Goal: Task Accomplishment & Management: Complete application form

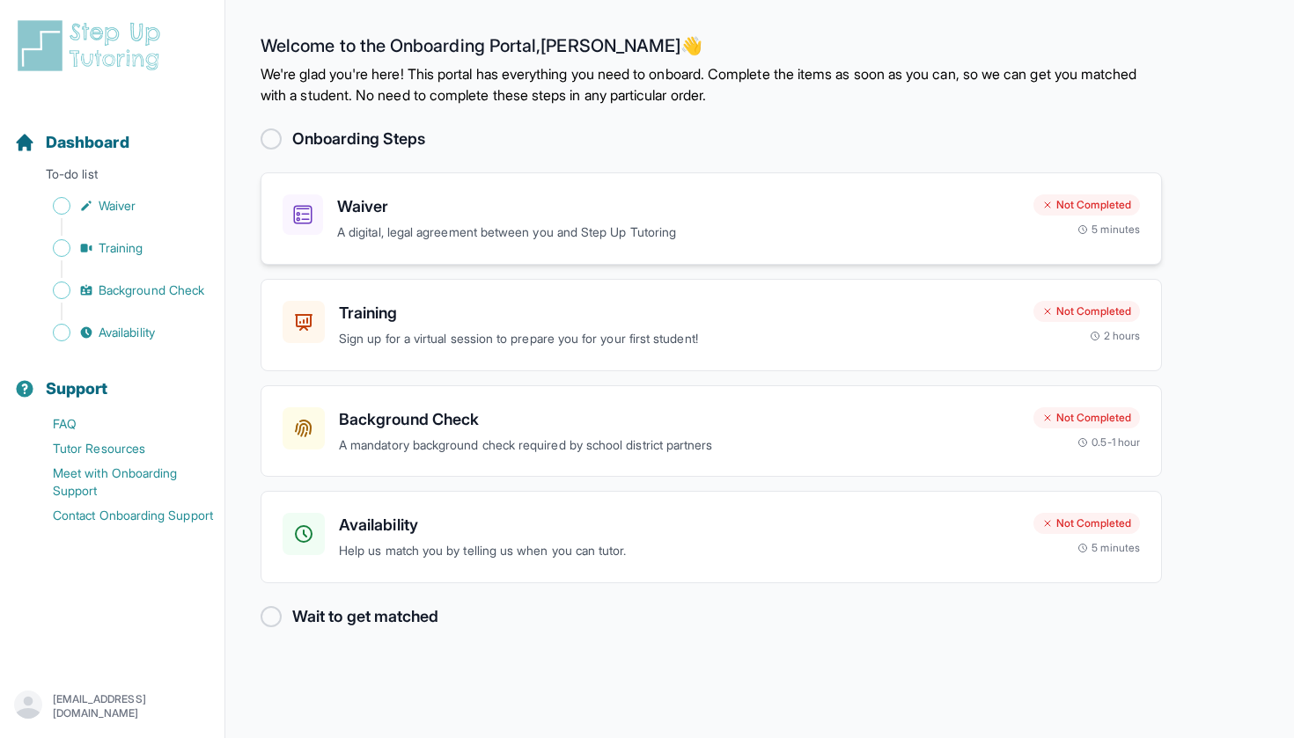
click at [609, 216] on h3 "Waiver" at bounding box center [678, 206] width 682 height 25
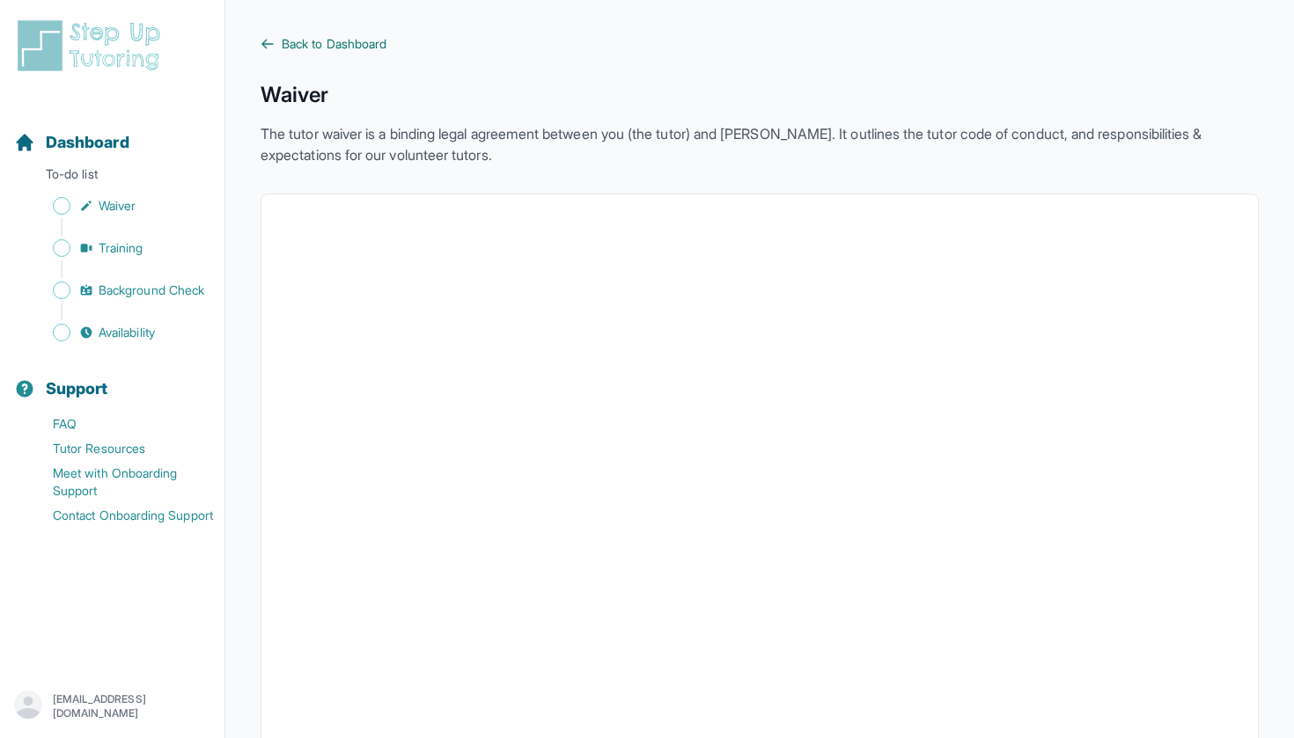
click at [320, 39] on span "Back to Dashboard" at bounding box center [334, 44] width 105 height 18
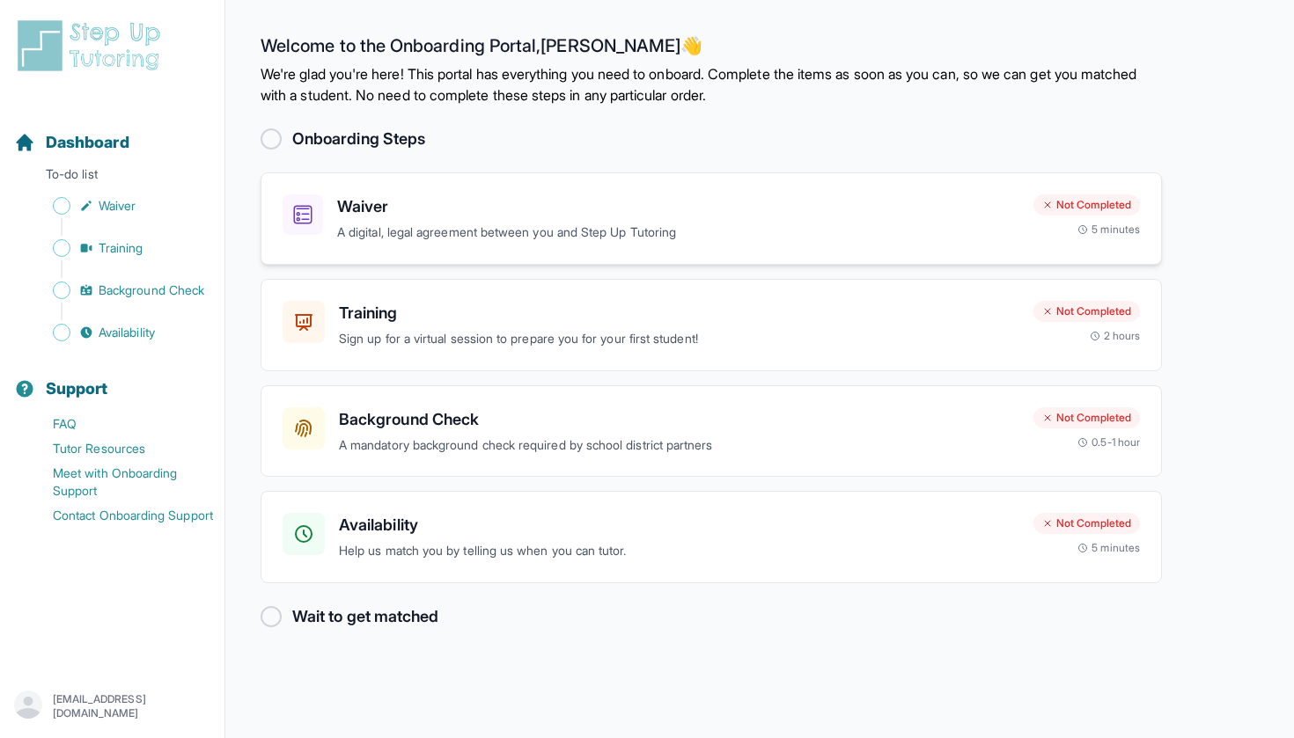
click at [363, 218] on h3 "Waiver" at bounding box center [678, 206] width 682 height 25
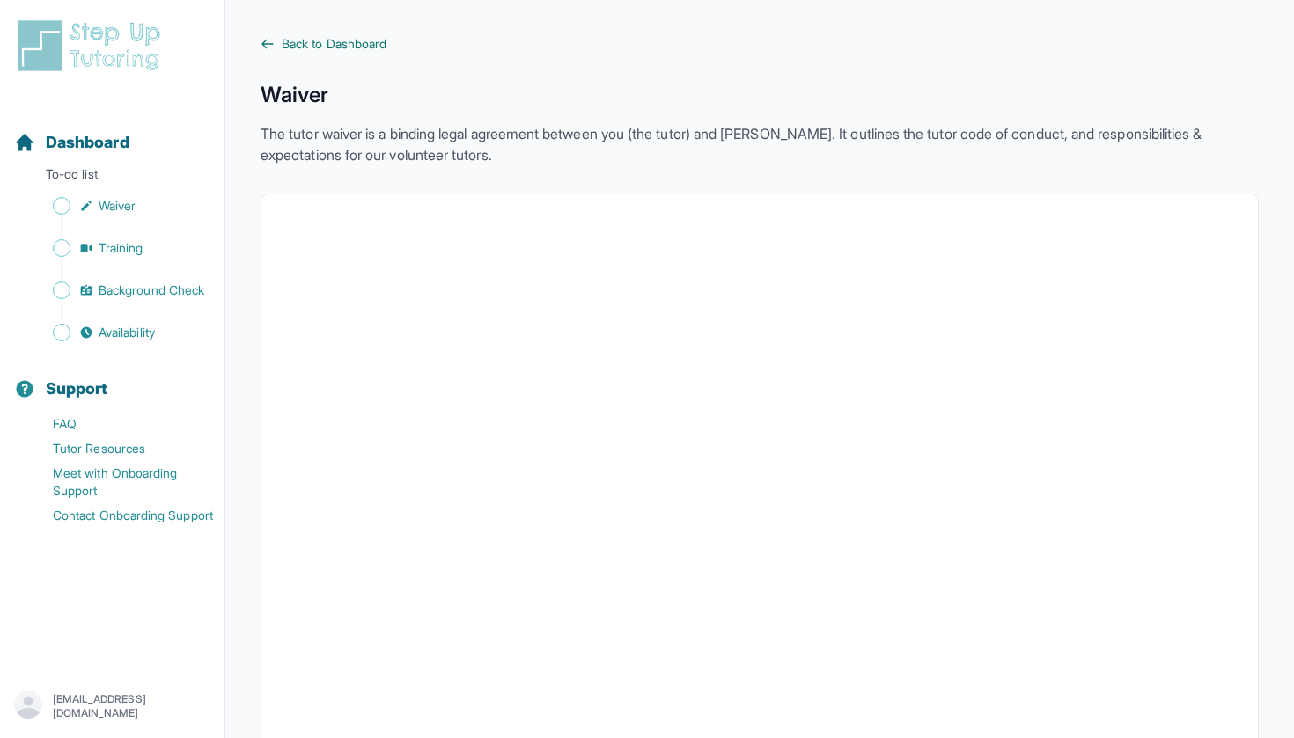
click at [268, 43] on icon at bounding box center [267, 44] width 14 height 14
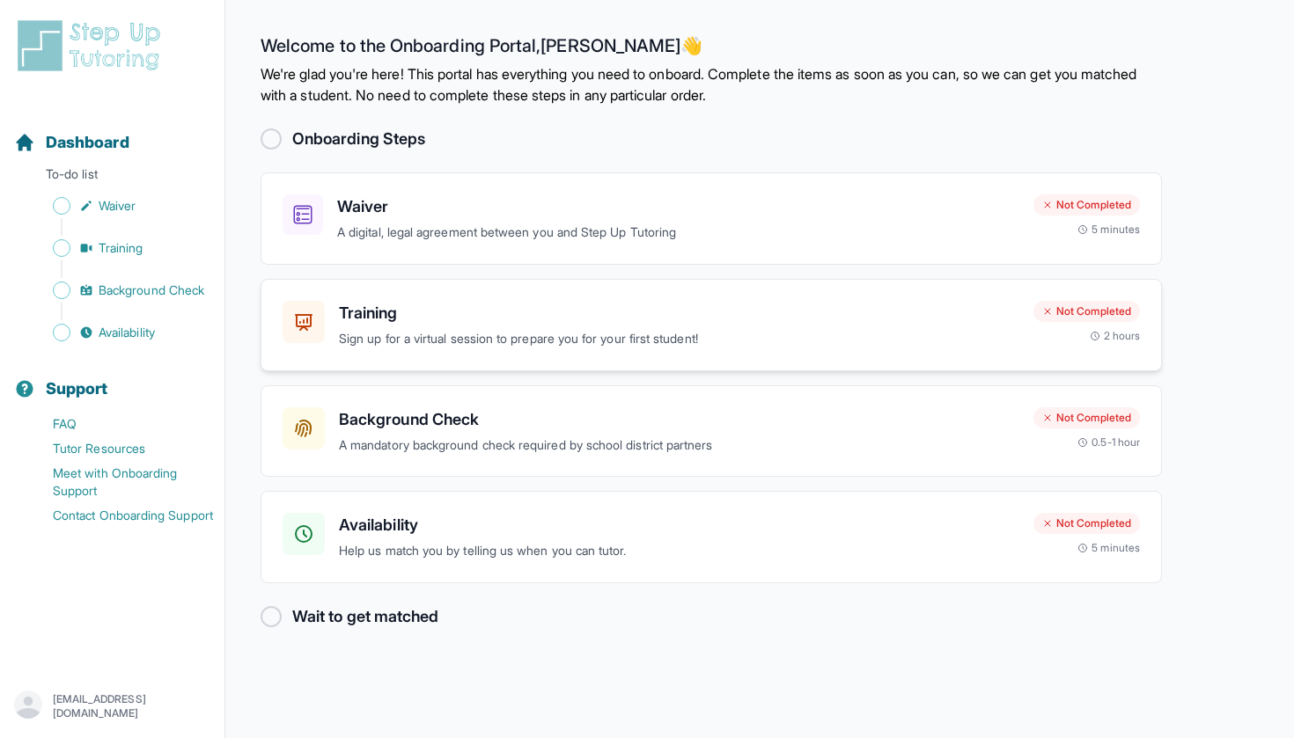
click at [370, 330] on p "Sign up for a virtual session to prepare you for your first student!" at bounding box center [679, 339] width 680 height 20
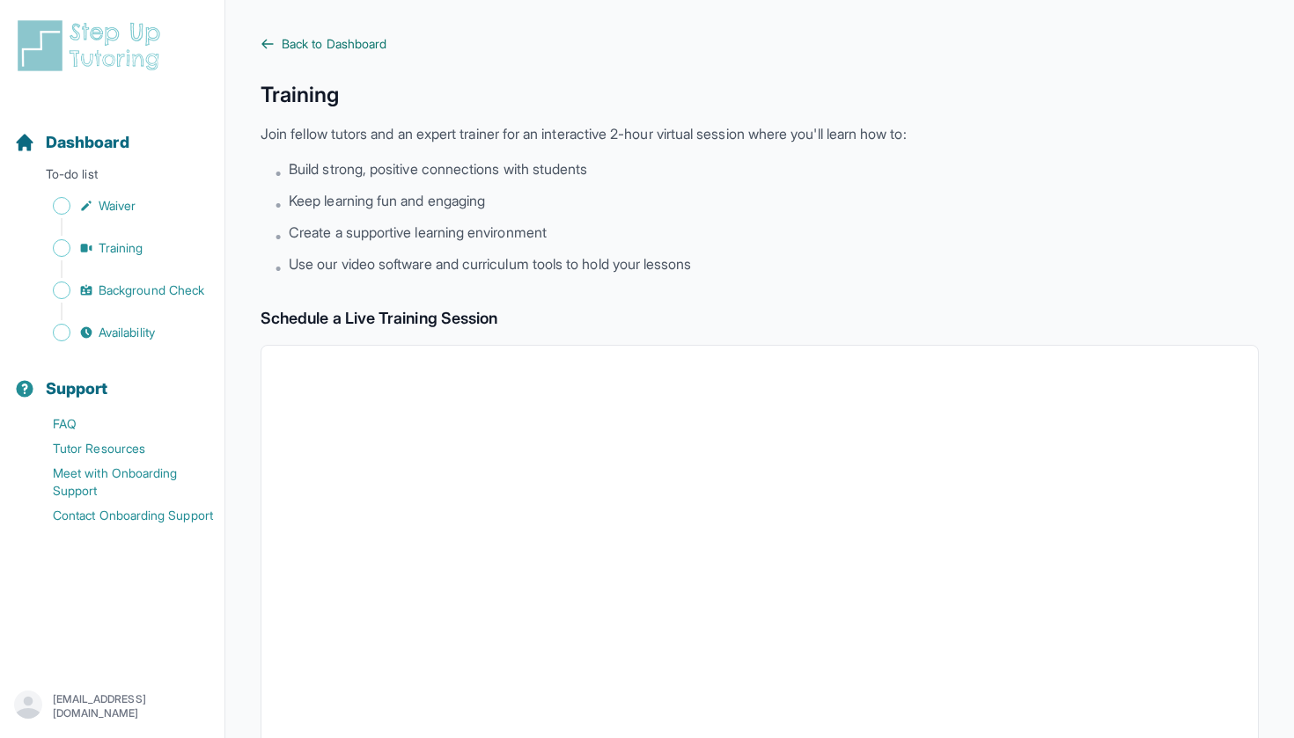
click at [266, 40] on icon at bounding box center [267, 44] width 14 height 14
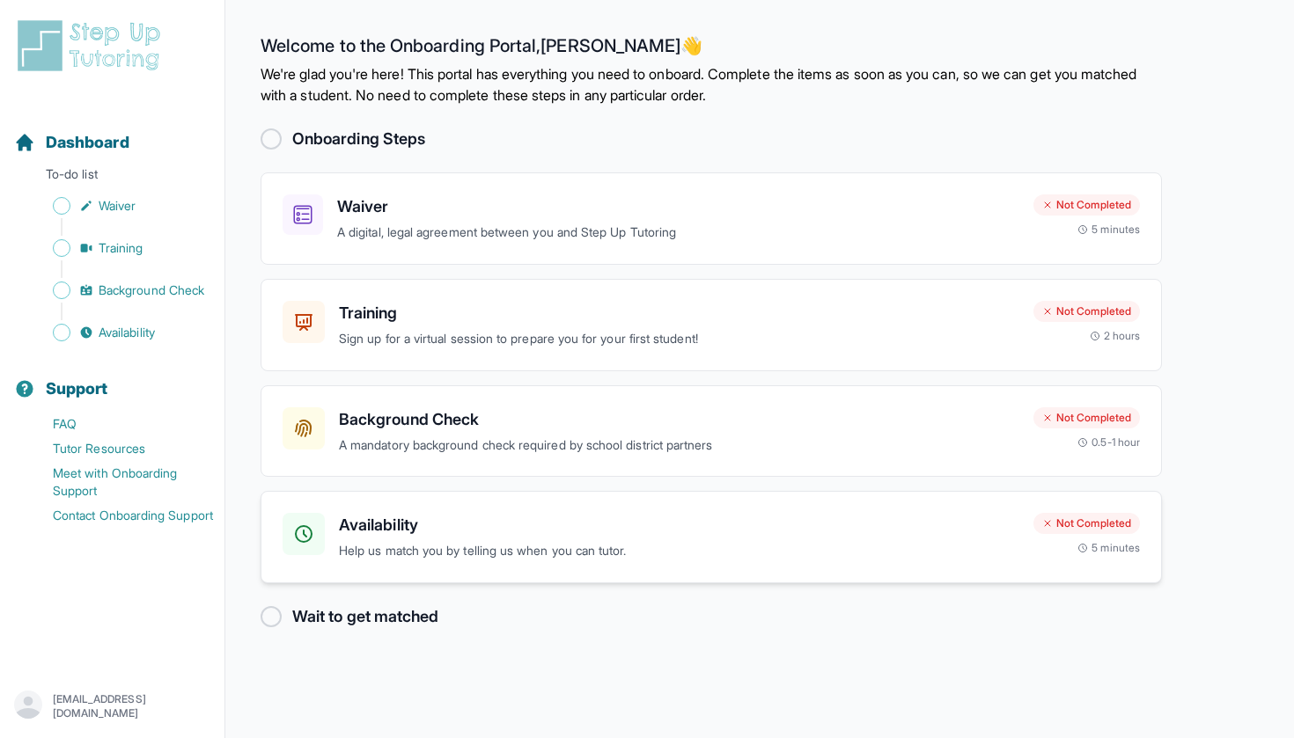
click at [552, 523] on h3 "Availability" at bounding box center [679, 525] width 680 height 25
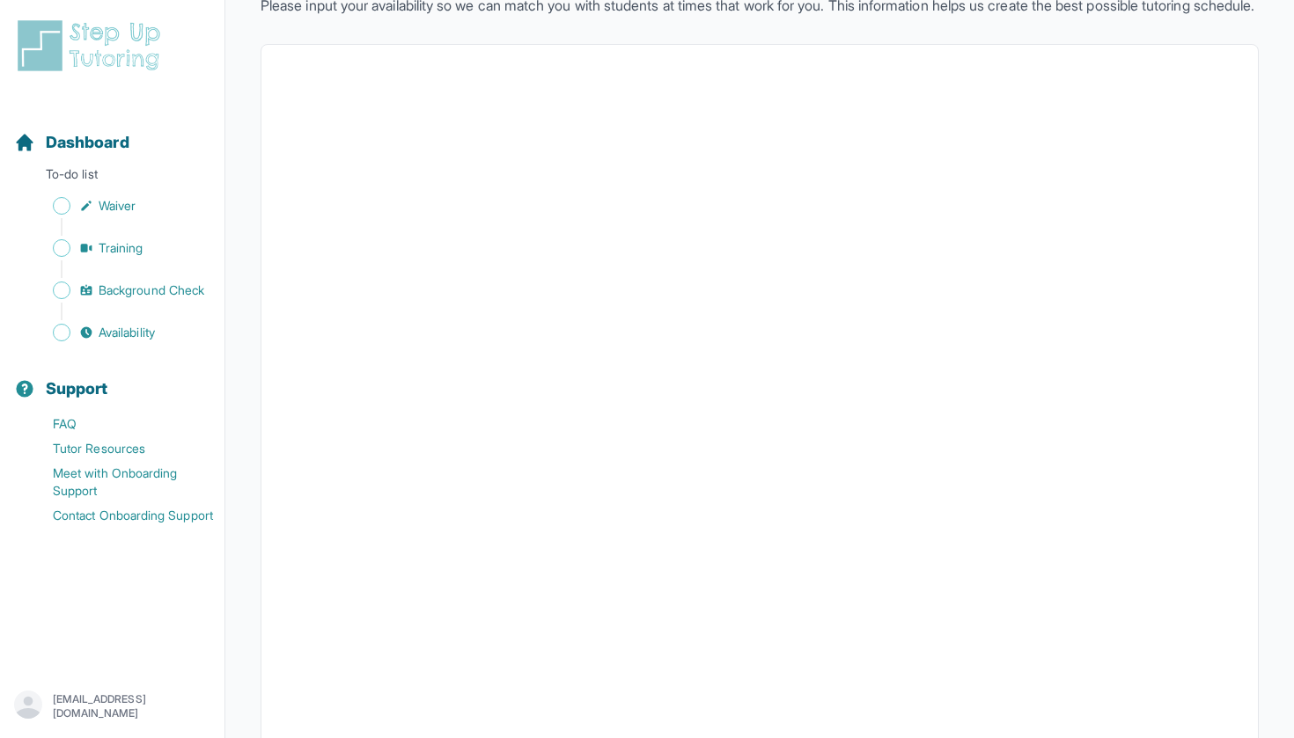
scroll to position [129, 0]
drag, startPoint x: 1274, startPoint y: 466, endPoint x: 1256, endPoint y: 445, distance: 28.1
click at [1273, 465] on main "Back to Dashboard Input Availability Please input your availability so we can m…" at bounding box center [759, 371] width 1068 height 1001
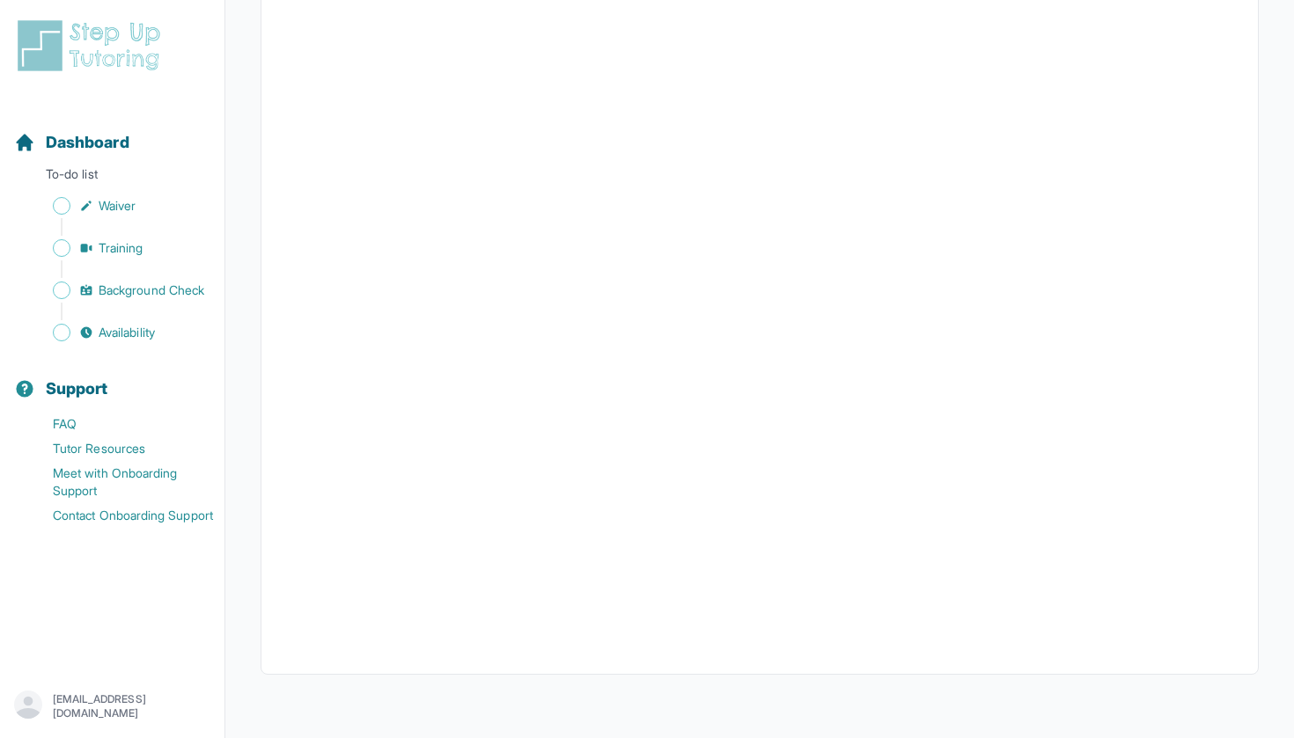
scroll to position [284, 0]
click at [1285, 195] on main "Back to Dashboard Input Availability Please input your availability so we can m…" at bounding box center [759, 237] width 1068 height 1001
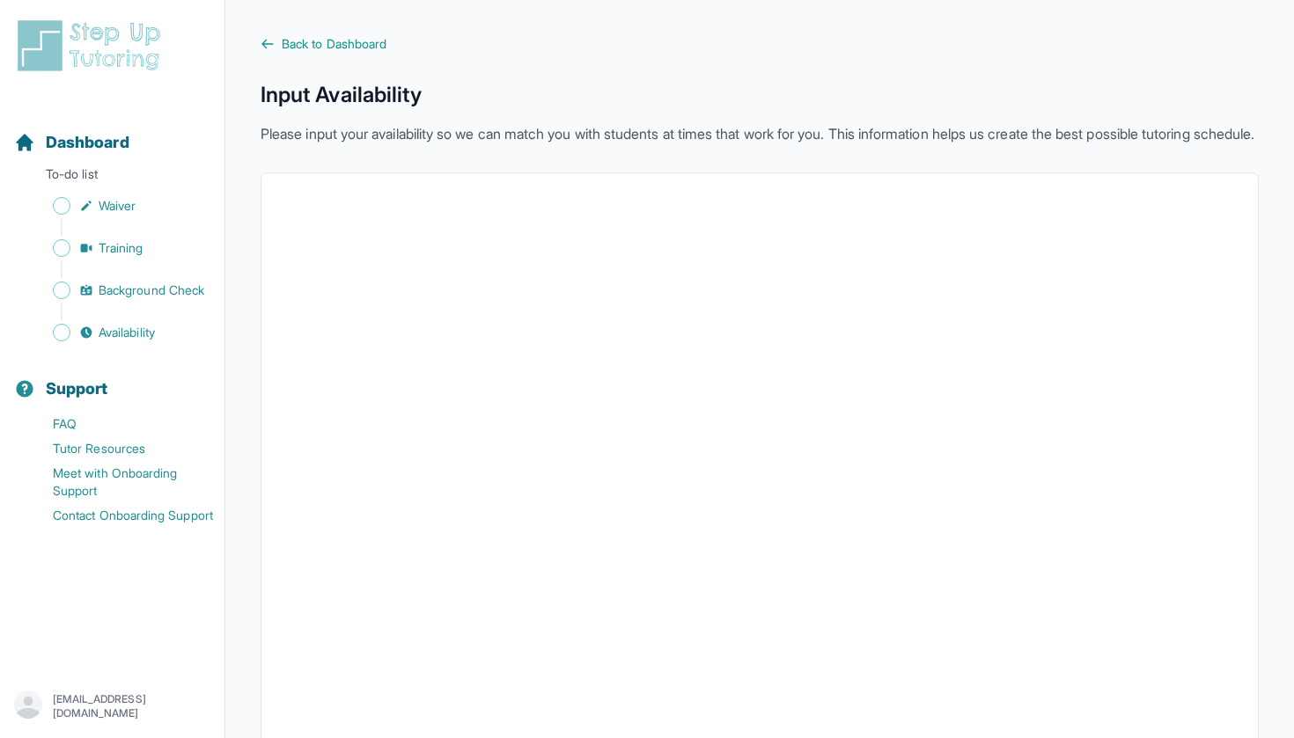
scroll to position [0, 0]
click at [355, 55] on div "Back to Dashboard Input Availability Please input your availability so we can m…" at bounding box center [759, 486] width 998 height 903
click at [344, 40] on span "Back to Dashboard" at bounding box center [334, 44] width 105 height 18
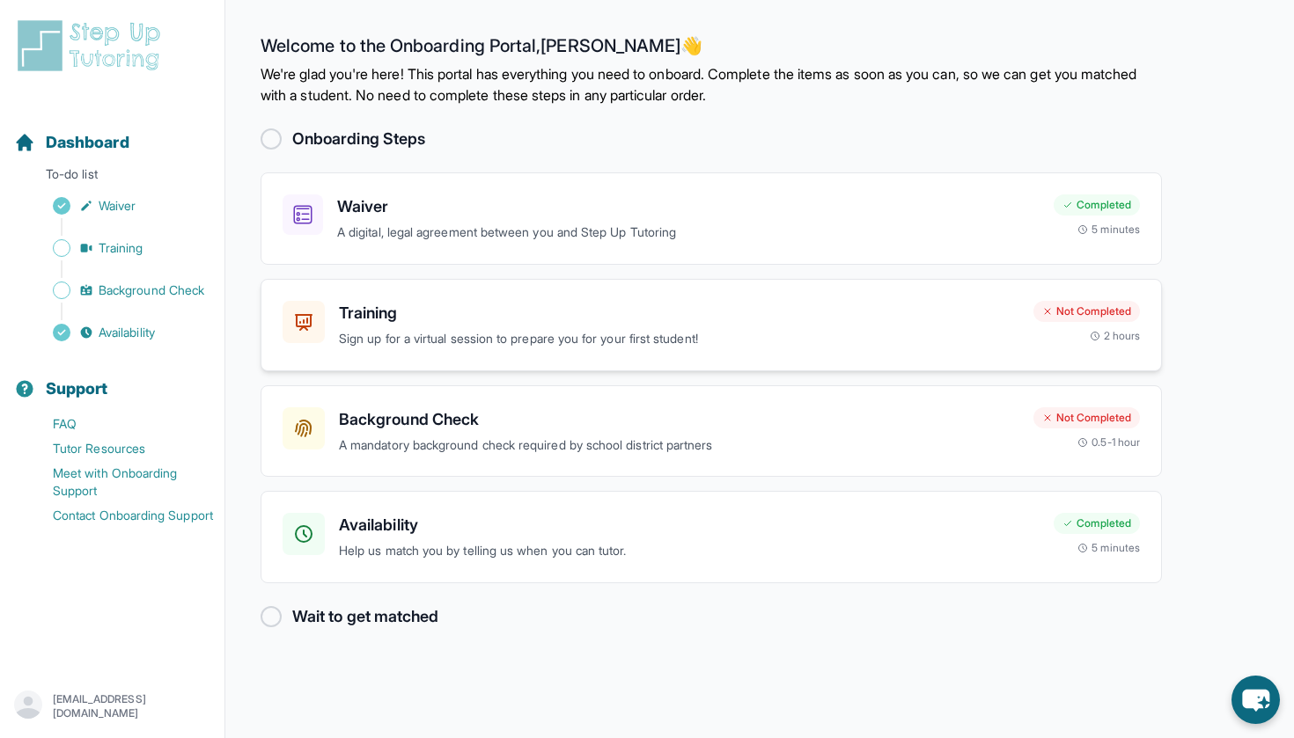
click at [691, 335] on p "Sign up for a virtual session to prepare you for your first student!" at bounding box center [679, 339] width 680 height 20
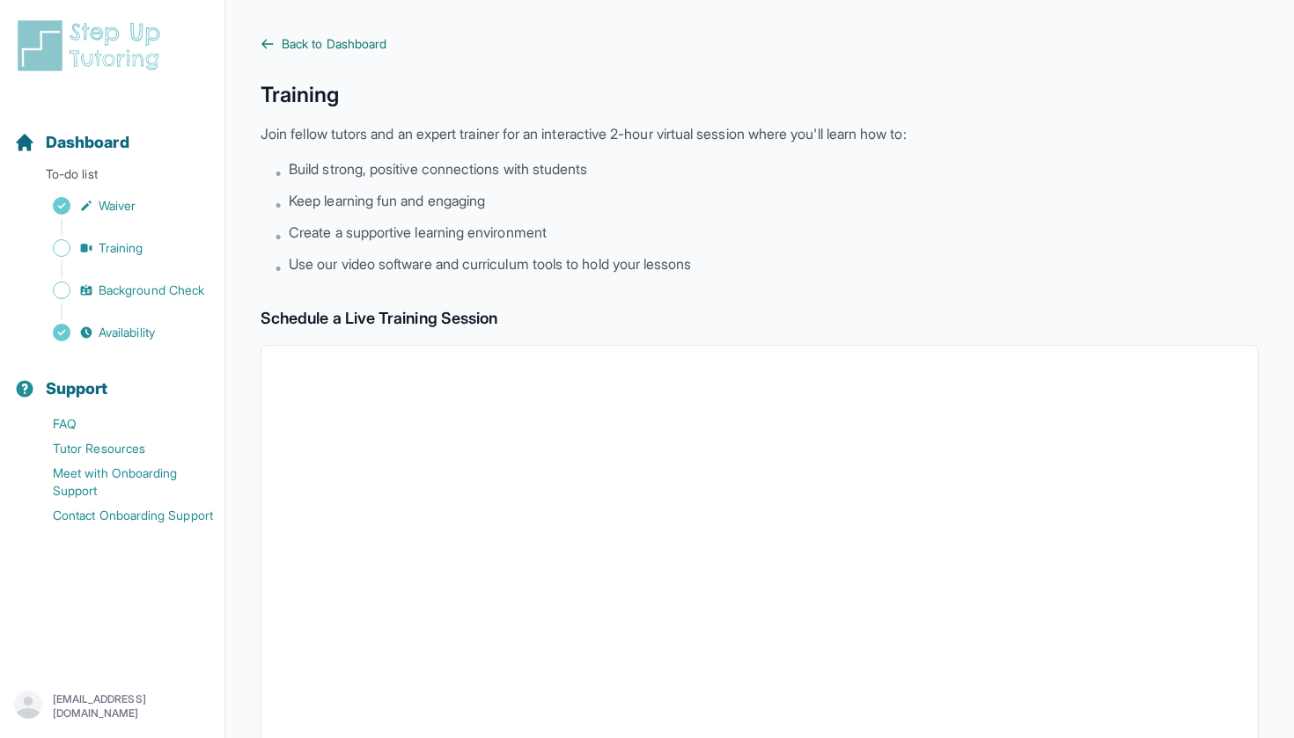
click at [381, 48] on span "Back to Dashboard" at bounding box center [334, 44] width 105 height 18
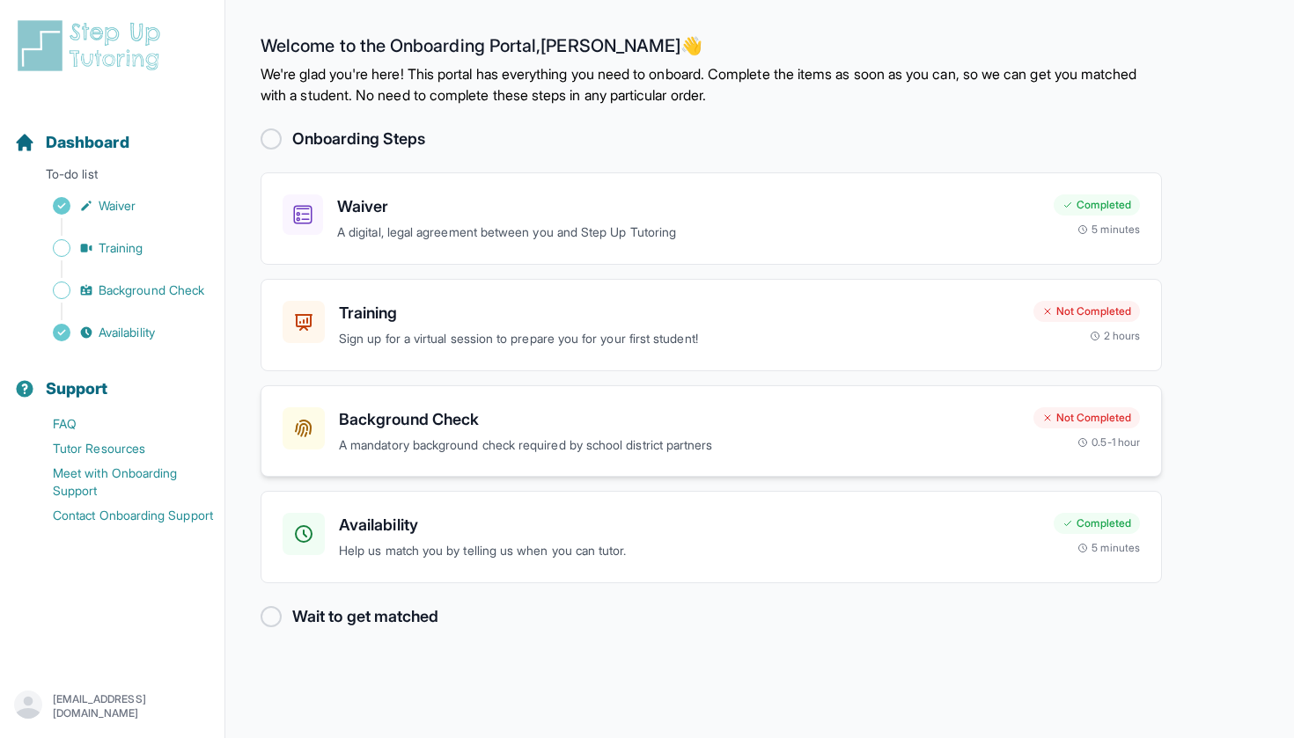
click at [539, 443] on p "A mandatory background check required by school district partners" at bounding box center [679, 446] width 680 height 20
